Goal: Transaction & Acquisition: Purchase product/service

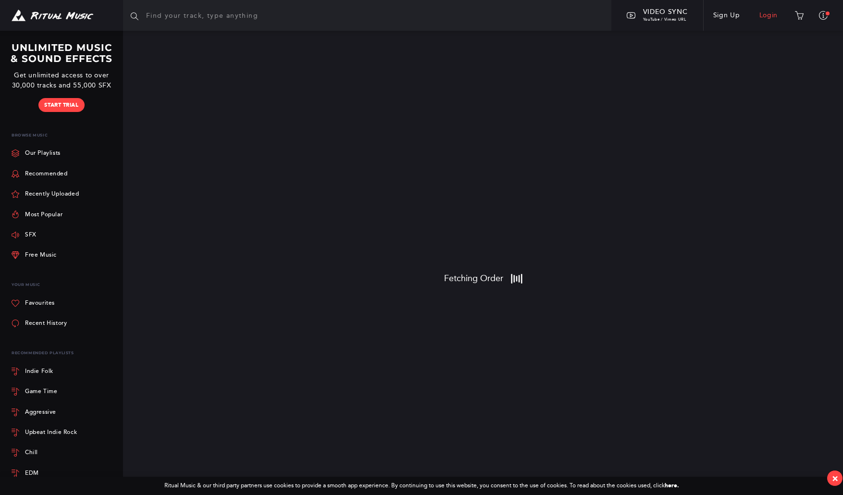
click at [767, 14] on link "Login" at bounding box center [769, 15] width 38 height 27
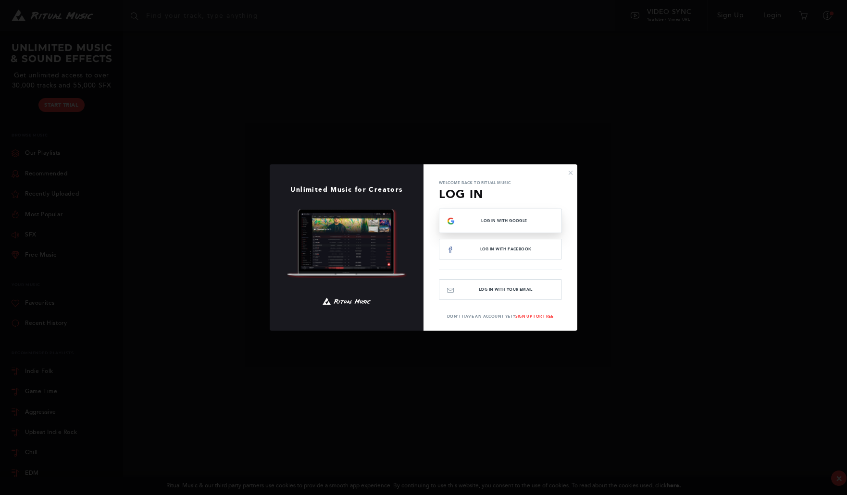
click at [500, 222] on span "Log In with Google" at bounding box center [504, 221] width 99 height 4
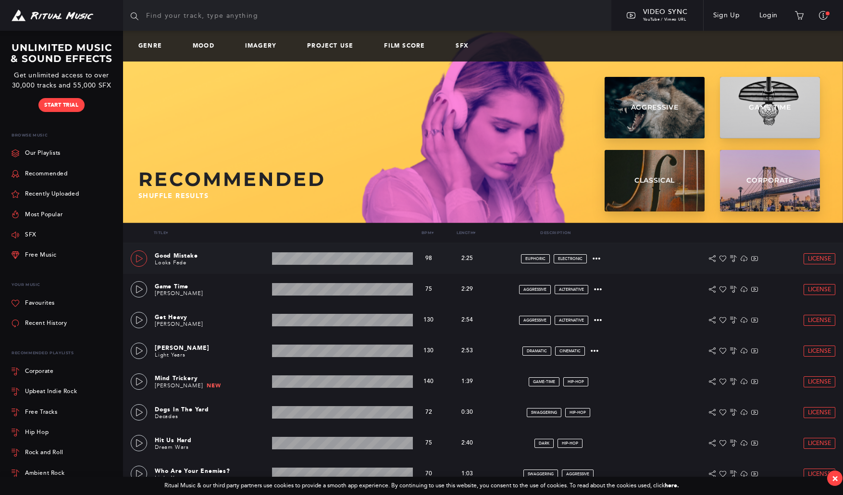
click at [139, 255] on icon at bounding box center [140, 259] width 8 height 8
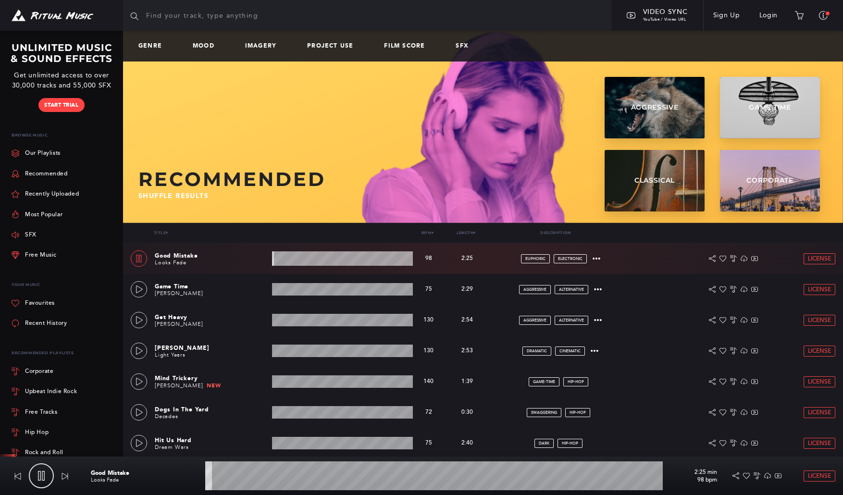
click at [304, 478] on wave at bounding box center [434, 476] width 458 height 29
click at [344, 478] on wave at bounding box center [434, 476] width 458 height 29
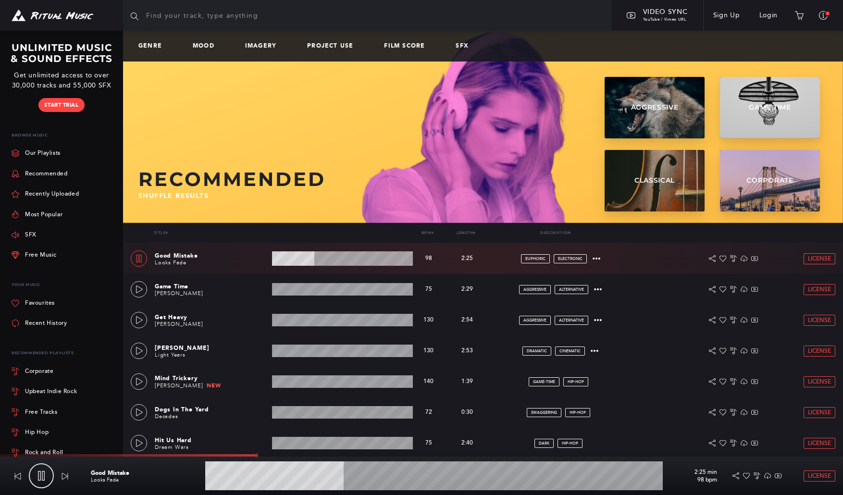
click at [393, 479] on wave at bounding box center [434, 476] width 458 height 29
click at [462, 477] on wave at bounding box center [434, 476] width 458 height 29
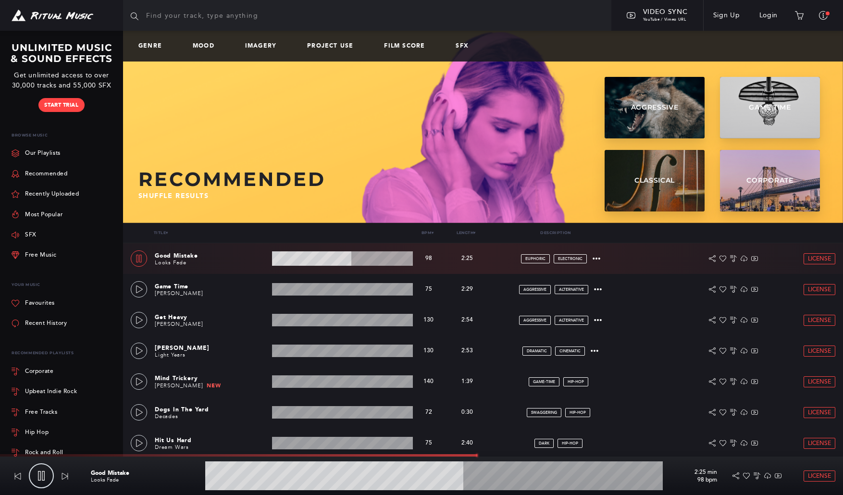
click at [521, 476] on wave at bounding box center [434, 476] width 458 height 29
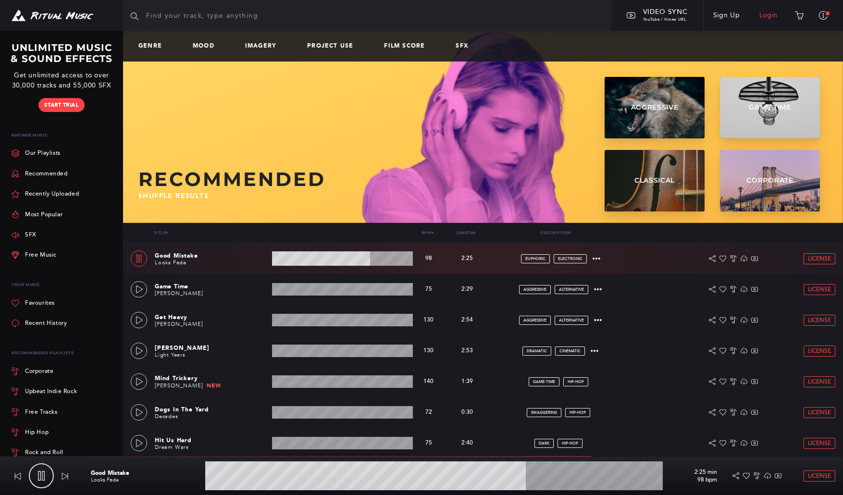
click at [763, 17] on link "Login" at bounding box center [769, 15] width 38 height 27
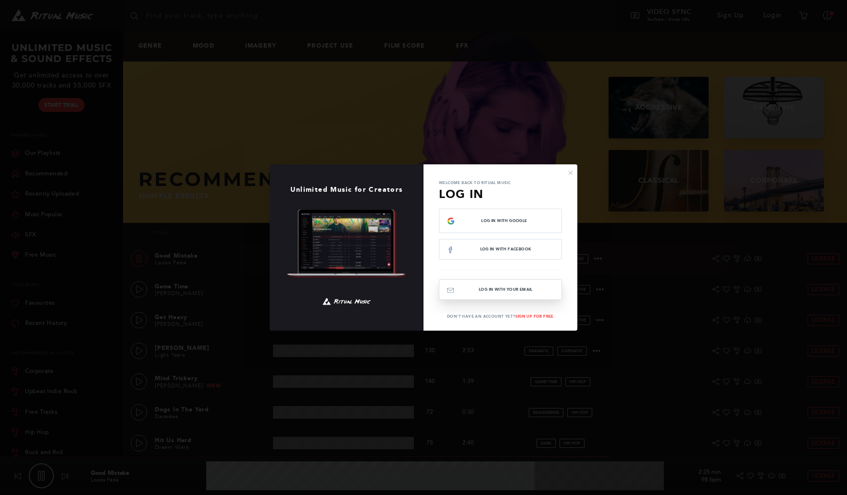
click at [499, 288] on button "Log In with your email" at bounding box center [500, 289] width 123 height 21
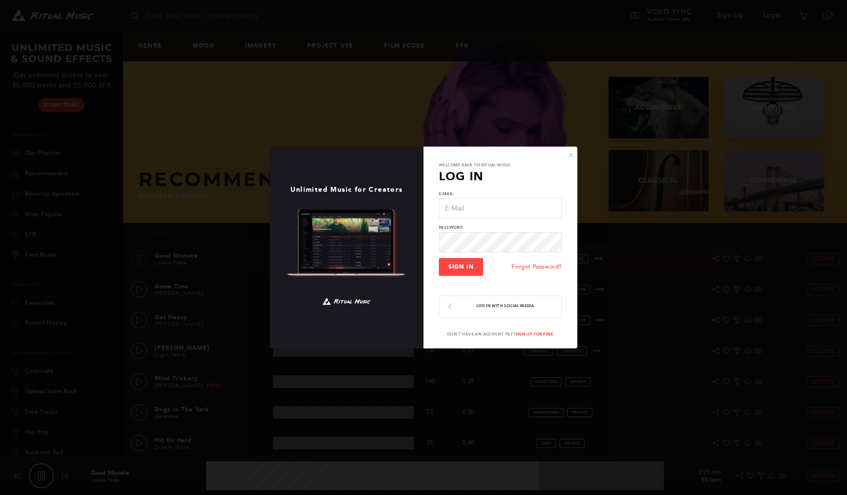
type input "72.9"
type input "[EMAIL_ADDRESS][DOMAIN_NAME]"
click at [469, 267] on span "Sign In" at bounding box center [461, 266] width 25 height 7
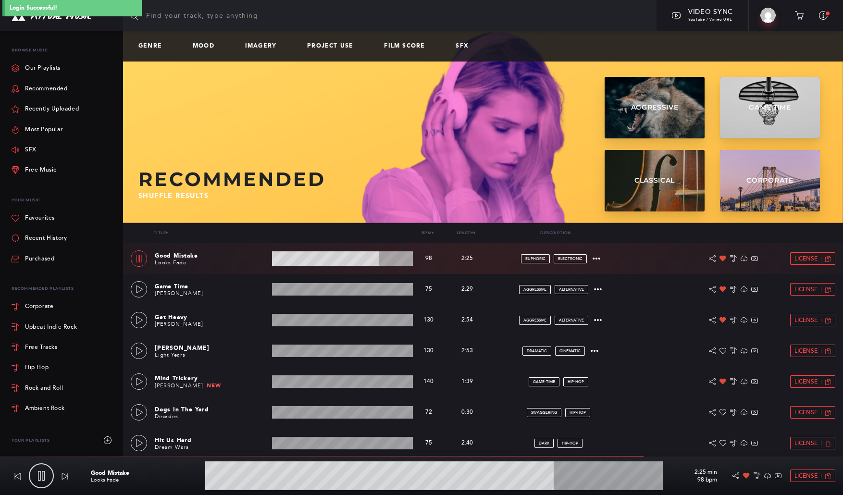
click at [354, 258] on wave at bounding box center [342, 258] width 141 height 14
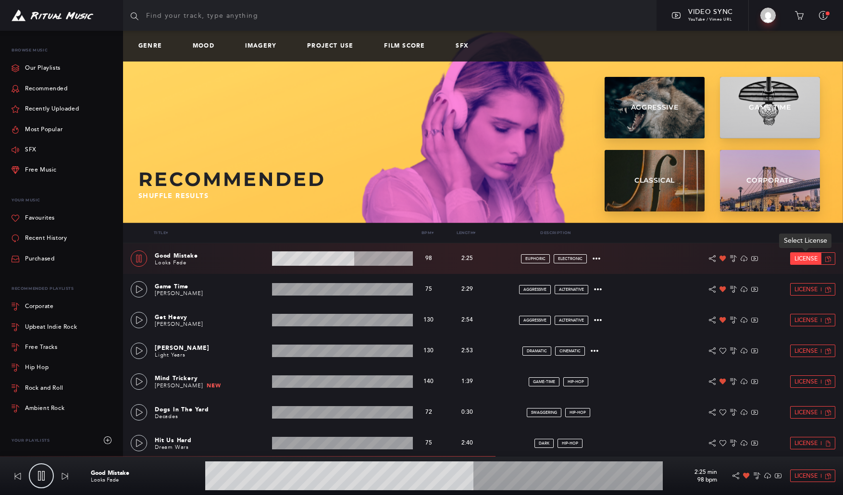
click at [809, 261] on span "License" at bounding box center [806, 259] width 23 height 6
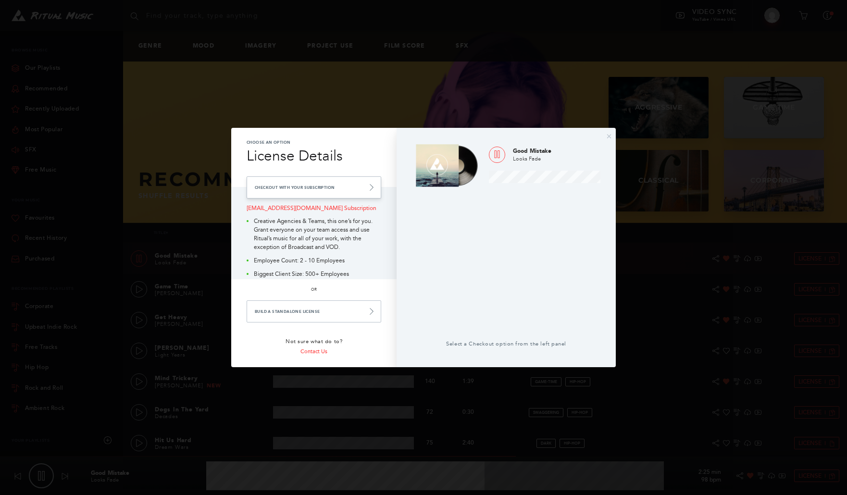
click at [325, 187] on link "Checkout with your Subscription" at bounding box center [314, 187] width 135 height 22
click at [297, 189] on link "Checkout with your Subscription" at bounding box center [314, 187] width 135 height 22
click at [319, 186] on link "Checkout with your Subscription" at bounding box center [314, 187] width 135 height 22
type input "70.87"
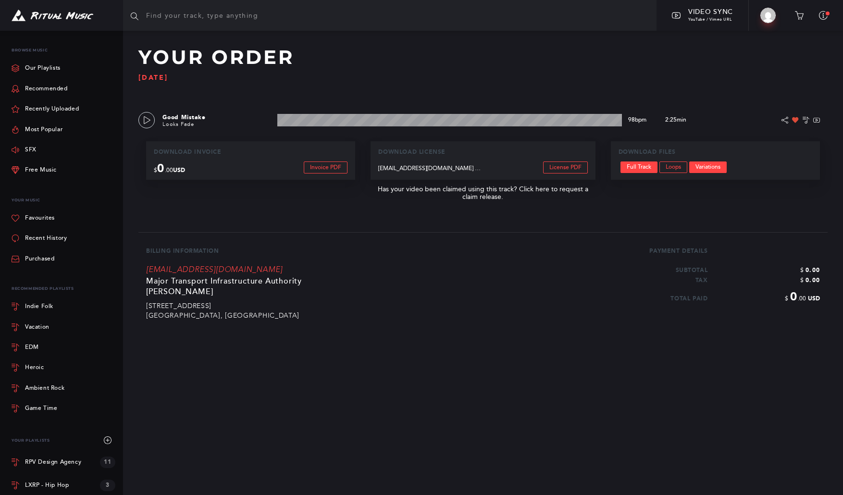
click at [713, 169] on link "Variations" at bounding box center [708, 168] width 38 height 12
click at [35, 168] on link "Free Music" at bounding box center [34, 170] width 45 height 20
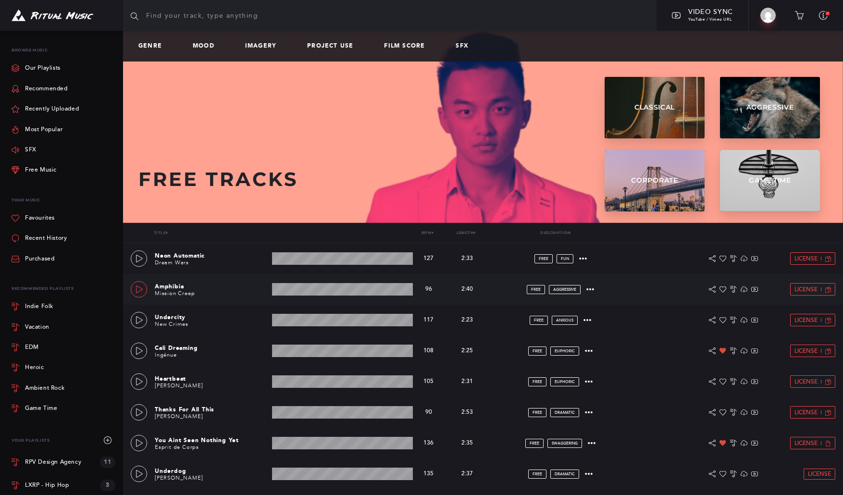
click at [138, 288] on icon at bounding box center [140, 290] width 8 height 8
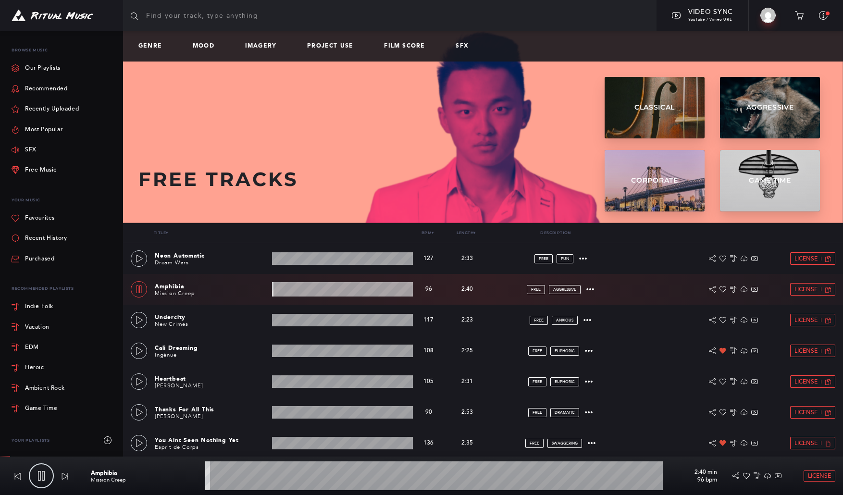
click at [309, 287] on wave at bounding box center [342, 289] width 141 height 14
click at [335, 289] on wave at bounding box center [342, 289] width 141 height 14
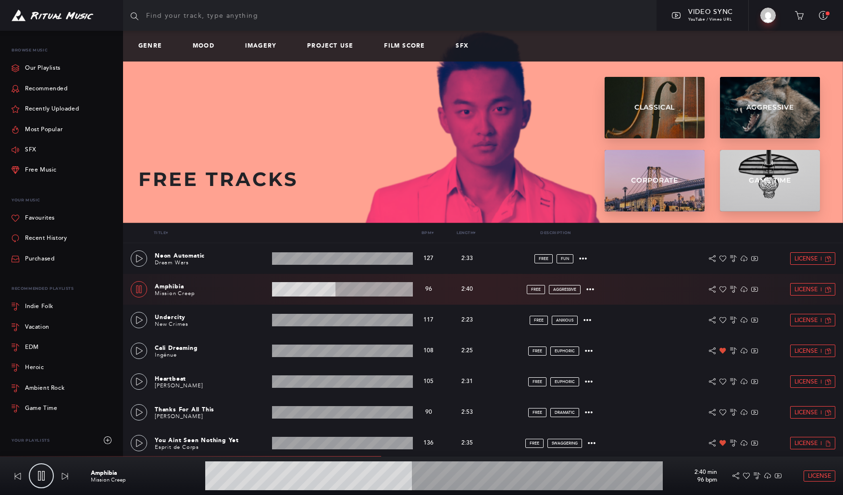
click at [359, 290] on wave at bounding box center [342, 289] width 141 height 14
click at [141, 380] on icon at bounding box center [140, 382] width 8 height 8
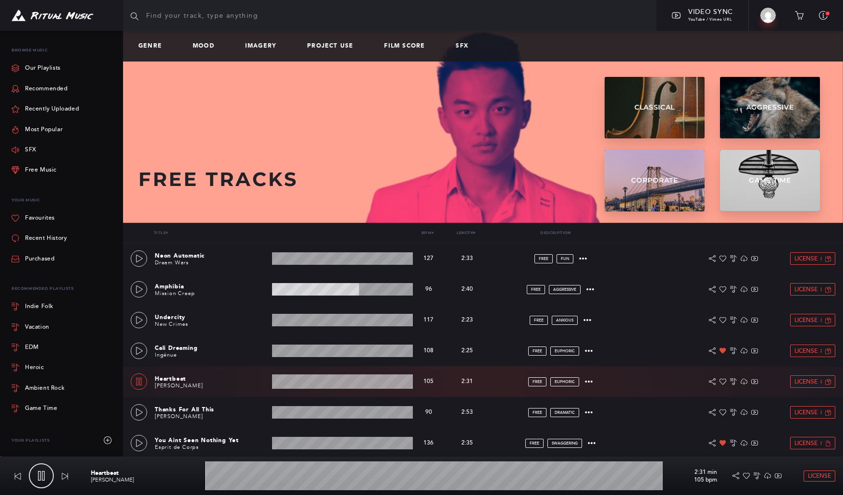
click at [303, 383] on wave at bounding box center [342, 382] width 141 height 14
click at [326, 385] on wave at bounding box center [342, 382] width 141 height 14
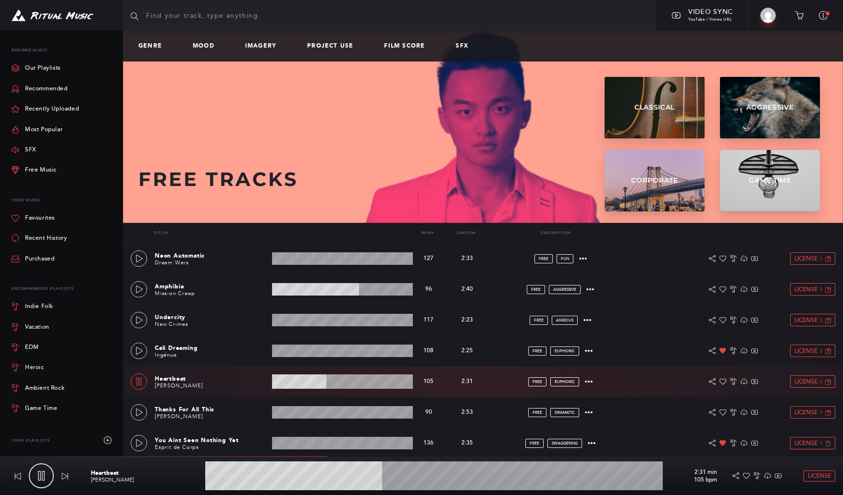
click at [347, 383] on wave at bounding box center [342, 382] width 141 height 14
click at [140, 381] on icon at bounding box center [139, 382] width 8 height 8
click at [139, 413] on icon at bounding box center [140, 413] width 8 height 8
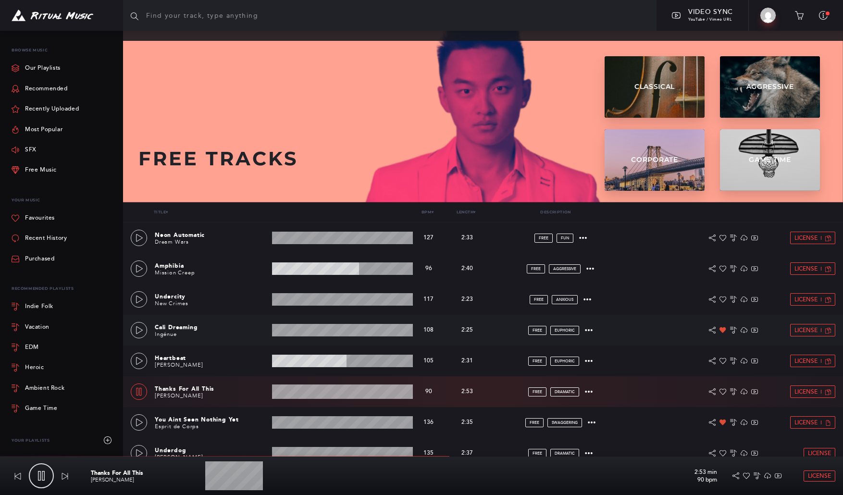
scroll to position [74, 0]
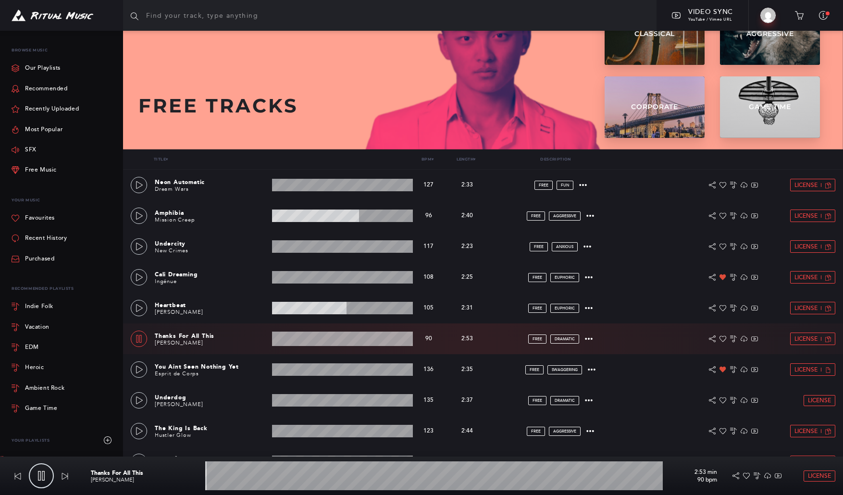
click at [303, 338] on wave at bounding box center [342, 339] width 141 height 14
click at [330, 338] on wave at bounding box center [342, 339] width 141 height 14
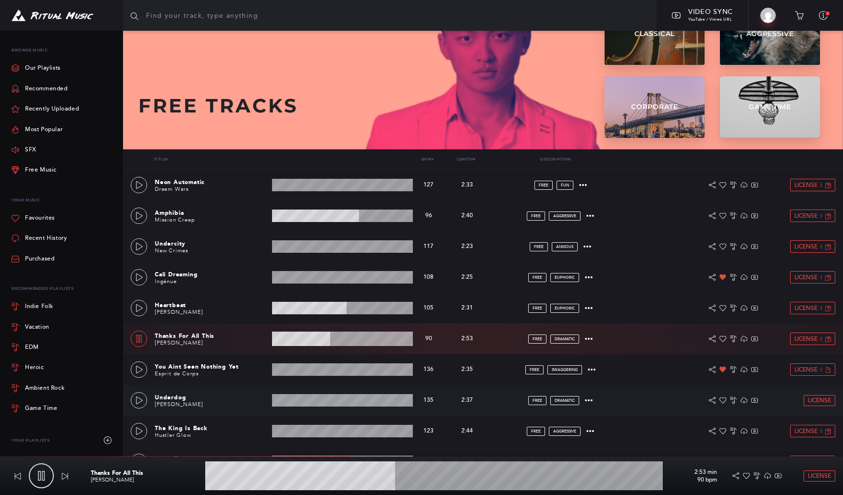
drag, startPoint x: 139, startPoint y: 399, endPoint x: 156, endPoint y: 398, distance: 17.3
click at [139, 399] on icon at bounding box center [140, 401] width 8 height 8
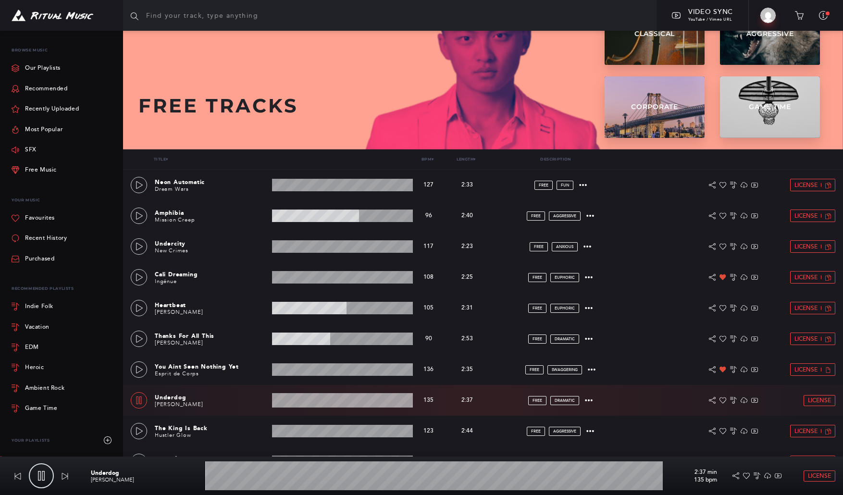
click at [320, 401] on wave at bounding box center [342, 400] width 141 height 14
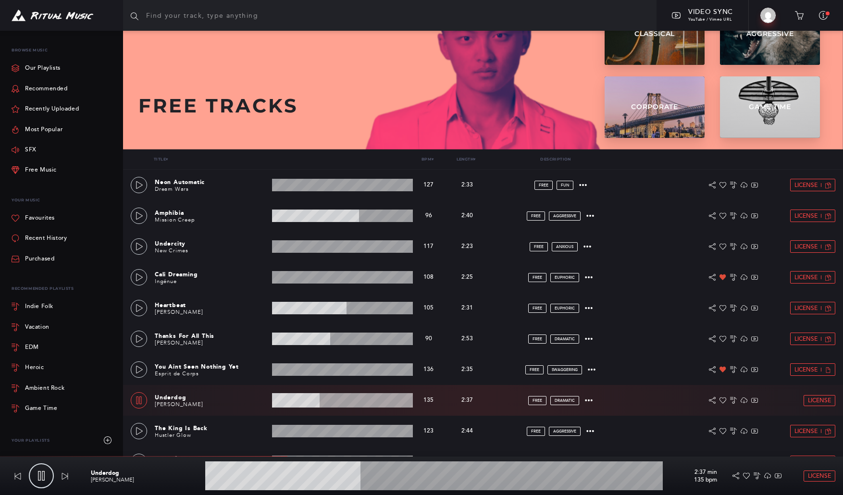
click at [346, 399] on wave at bounding box center [342, 400] width 141 height 14
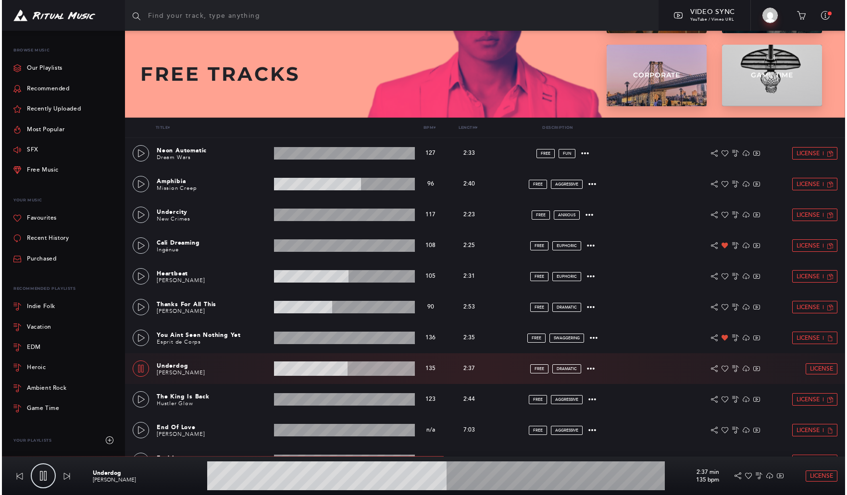
scroll to position [251, 0]
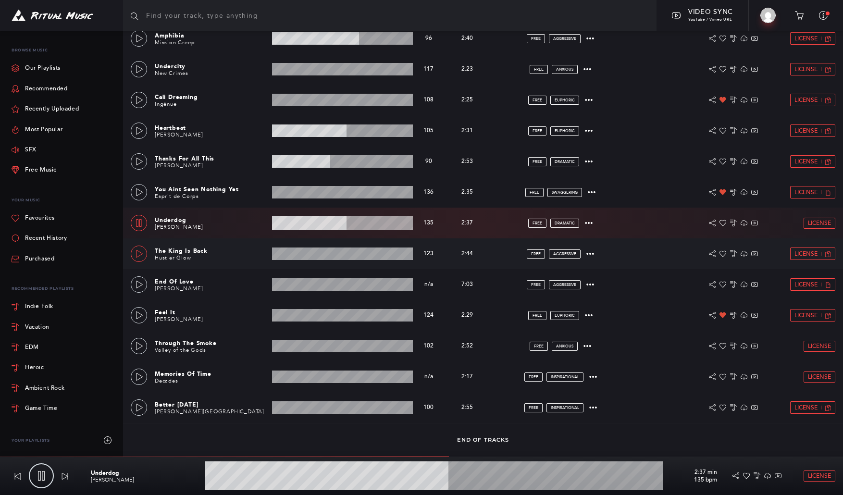
click at [137, 254] on icon at bounding box center [140, 254] width 8 height 8
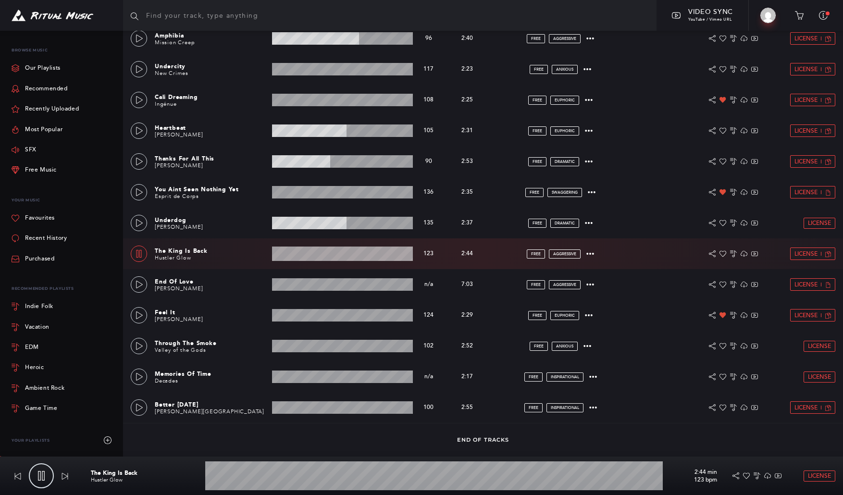
click at [301, 257] on wave at bounding box center [342, 254] width 141 height 14
click at [314, 258] on wave at bounding box center [342, 254] width 141 height 14
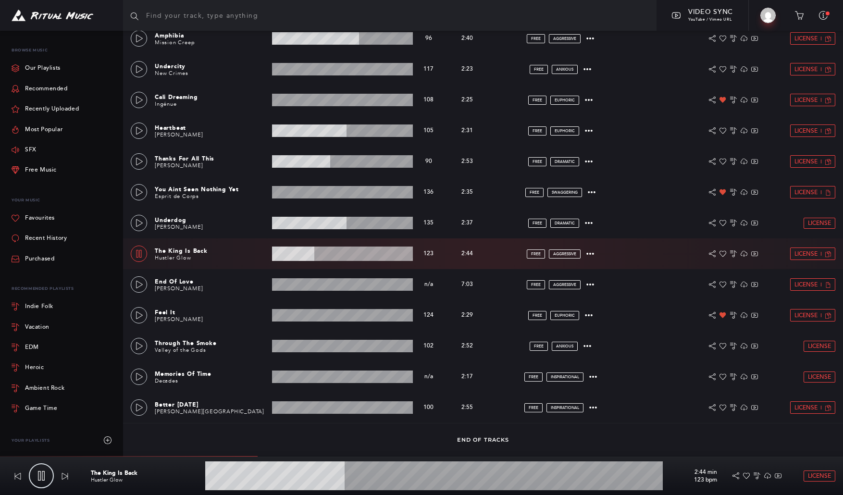
click at [330, 255] on wave at bounding box center [342, 254] width 141 height 14
click at [141, 347] on icon at bounding box center [139, 346] width 7 height 8
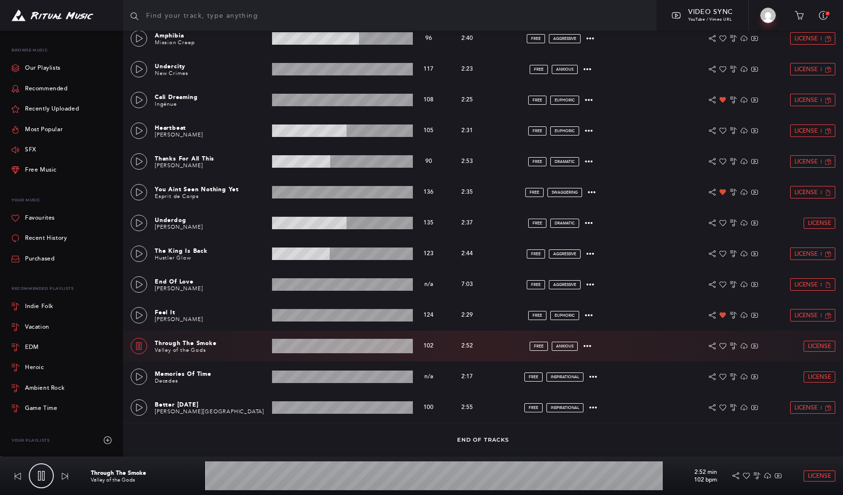
click at [317, 347] on wave at bounding box center [342, 346] width 141 height 14
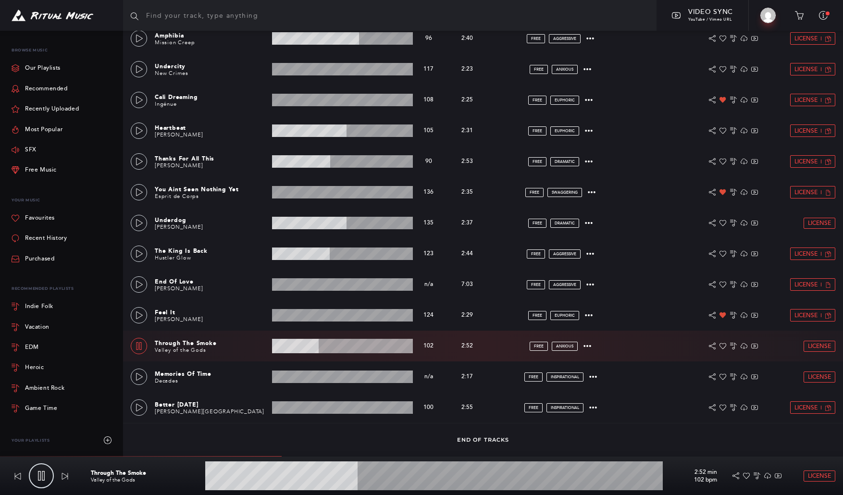
click at [336, 348] on wave at bounding box center [342, 346] width 141 height 14
click at [350, 348] on wave at bounding box center [342, 346] width 141 height 14
click at [378, 346] on wave at bounding box center [342, 346] width 141 height 14
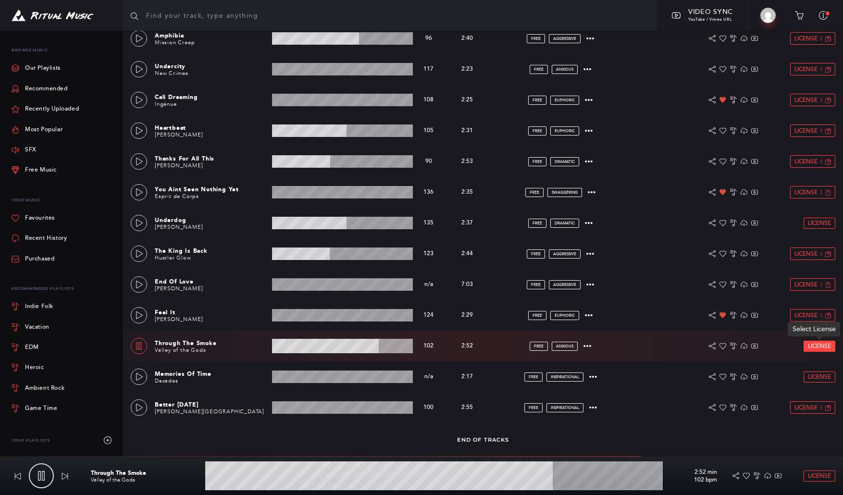
click at [818, 346] on span "License" at bounding box center [819, 346] width 23 height 6
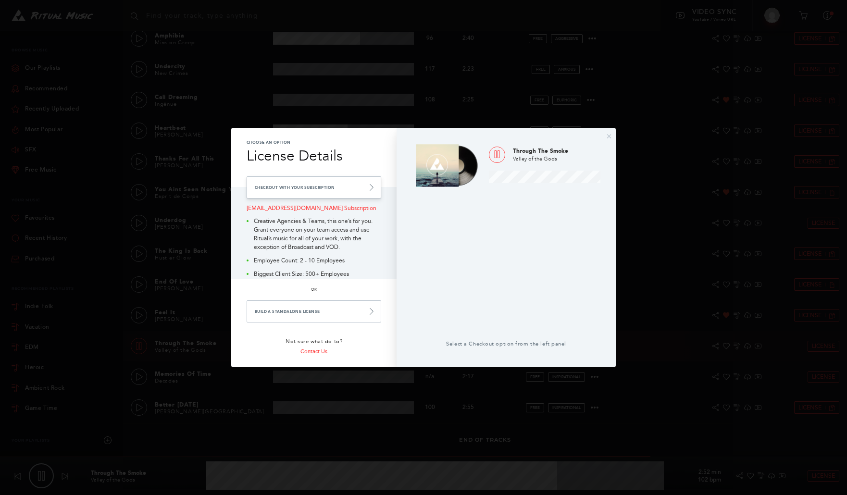
click at [325, 187] on link "Checkout with your Subscription" at bounding box center [314, 187] width 135 height 22
click at [338, 185] on link "Checkout with your Subscription" at bounding box center [314, 187] width 135 height 22
type input "82.24"
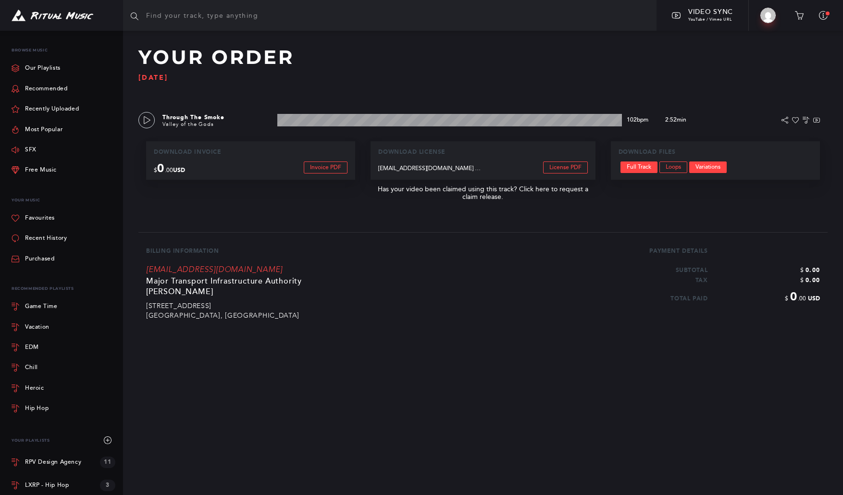
click at [710, 167] on link "Variations" at bounding box center [708, 168] width 38 height 12
